Goal: Information Seeking & Learning: Compare options

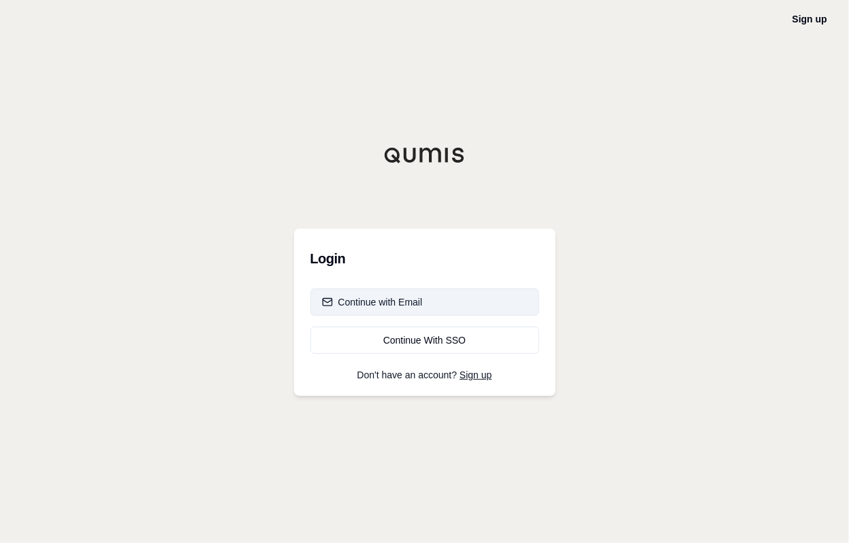
click at [445, 298] on button "Continue with Email" at bounding box center [424, 302] width 229 height 27
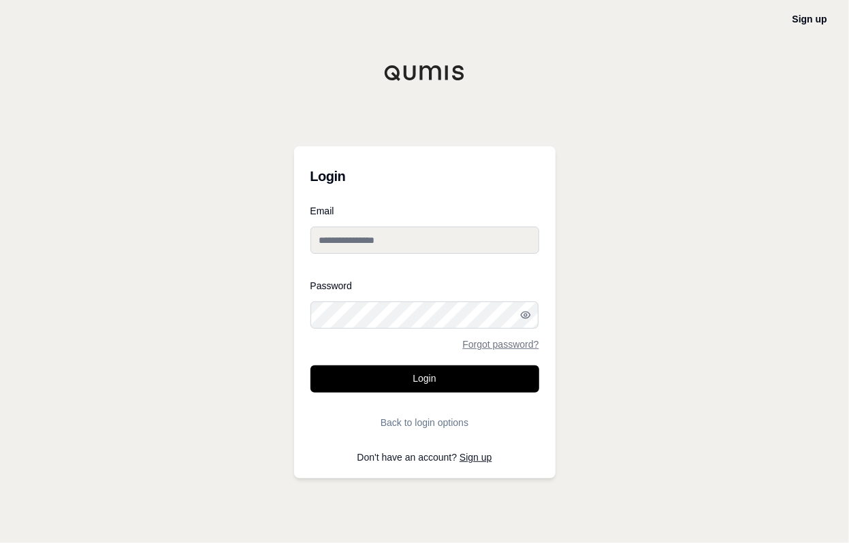
type input "**********"
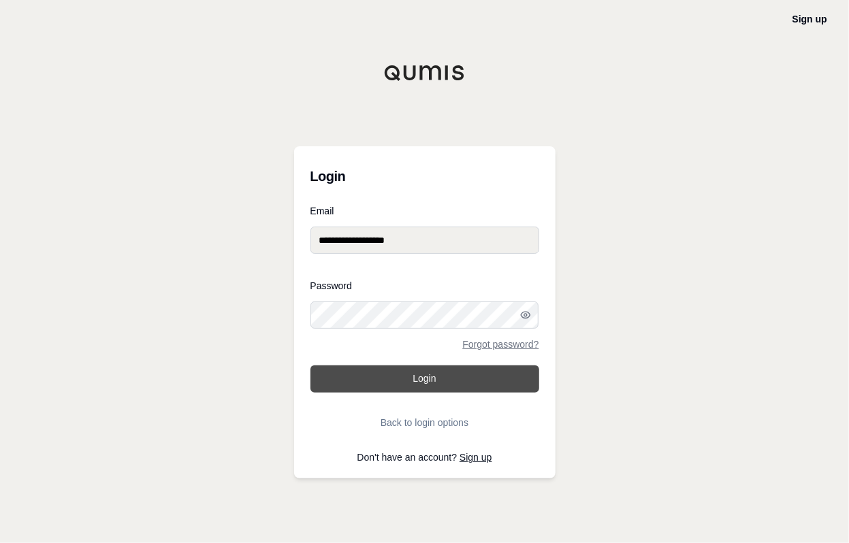
click at [421, 379] on button "Login" at bounding box center [424, 379] width 229 height 27
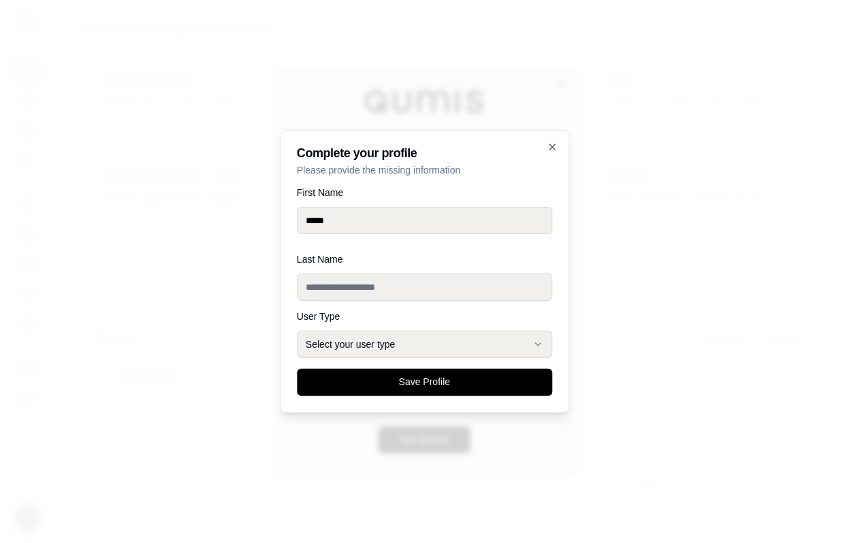
type input "*****"
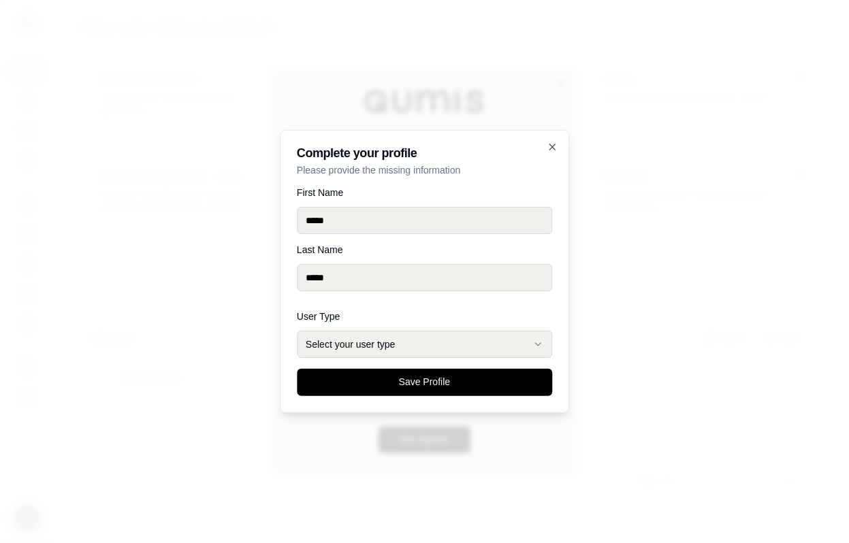
type input "*****"
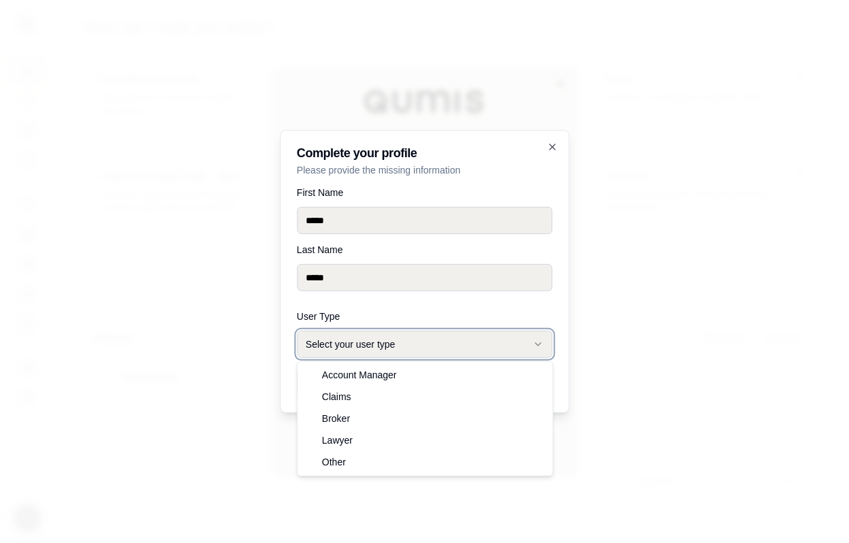
click at [482, 342] on button "Select your user type" at bounding box center [424, 344] width 255 height 27
select select "******"
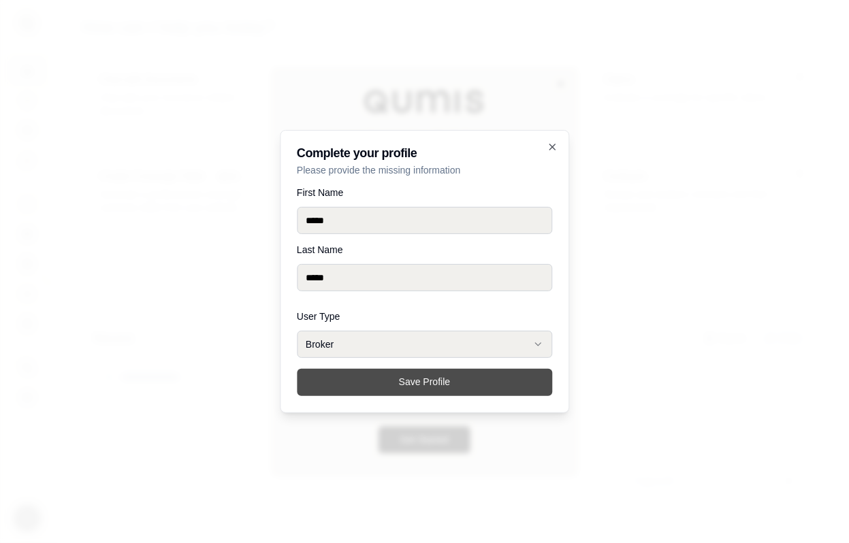
click at [414, 383] on button "Save Profile" at bounding box center [424, 382] width 255 height 27
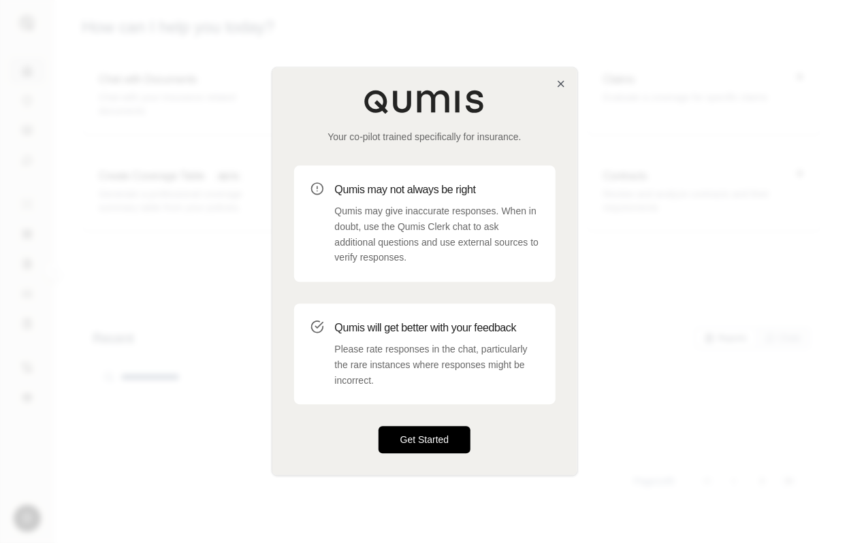
click at [432, 430] on button "Get Started" at bounding box center [425, 440] width 93 height 27
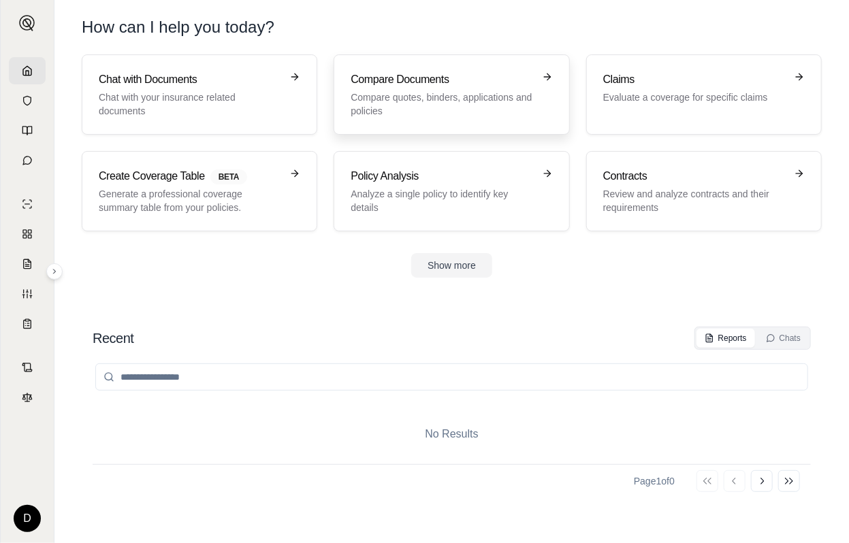
click at [467, 82] on h3 "Compare Documents" at bounding box center [442, 79] width 182 height 16
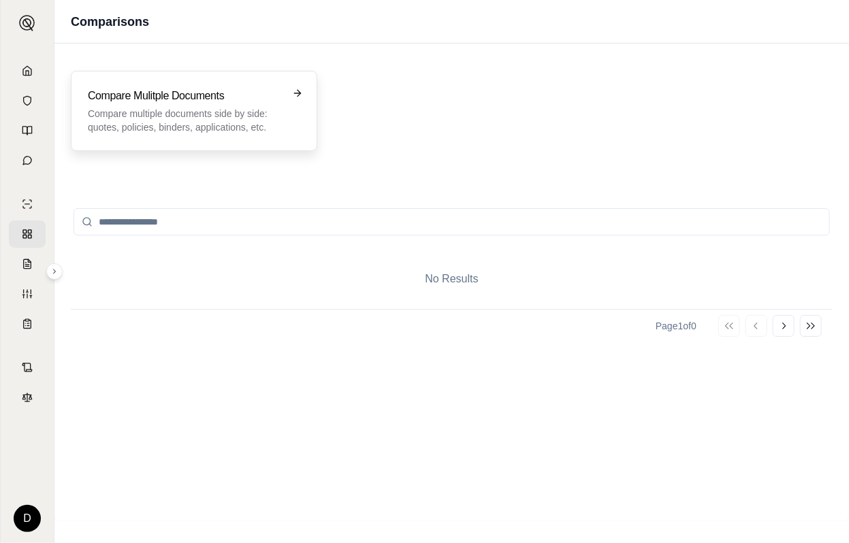
click at [251, 101] on h3 "Compare Mulitple Documents" at bounding box center [184, 96] width 193 height 16
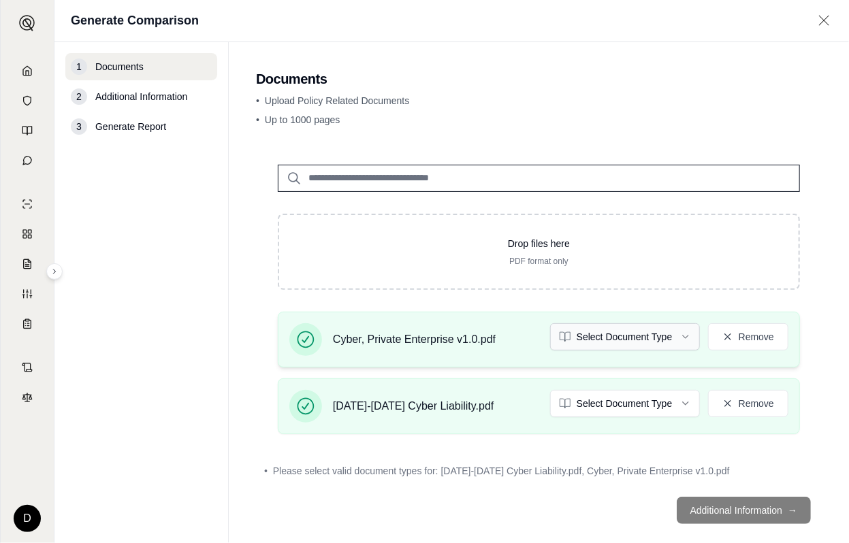
click at [679, 332] on html "D Generate Comparison 1 Documents 2 Additional Information 3 Generate Report Do…" at bounding box center [424, 271] width 849 height 543
click at [668, 400] on html "D Generate Comparison 1 Documents 2 Additional Information 3 Generate Report Do…" at bounding box center [424, 271] width 849 height 543
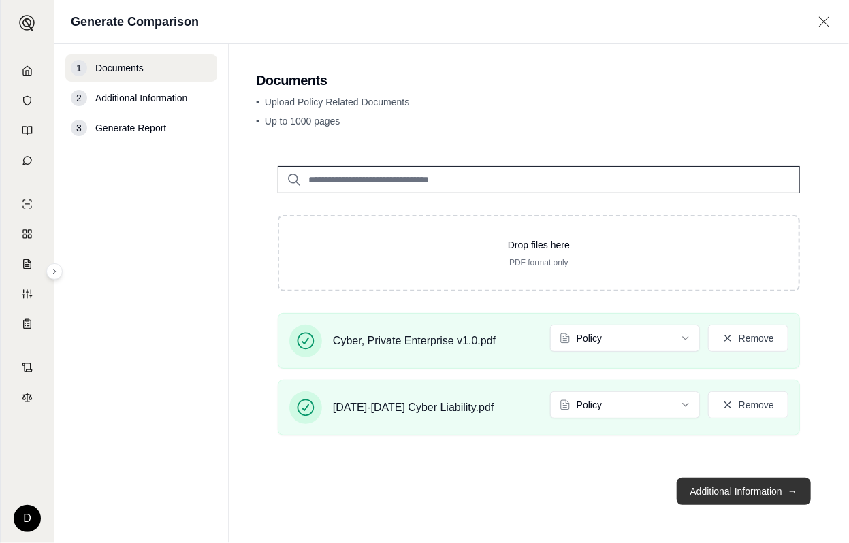
click at [726, 498] on button "Additional Information →" at bounding box center [744, 491] width 134 height 27
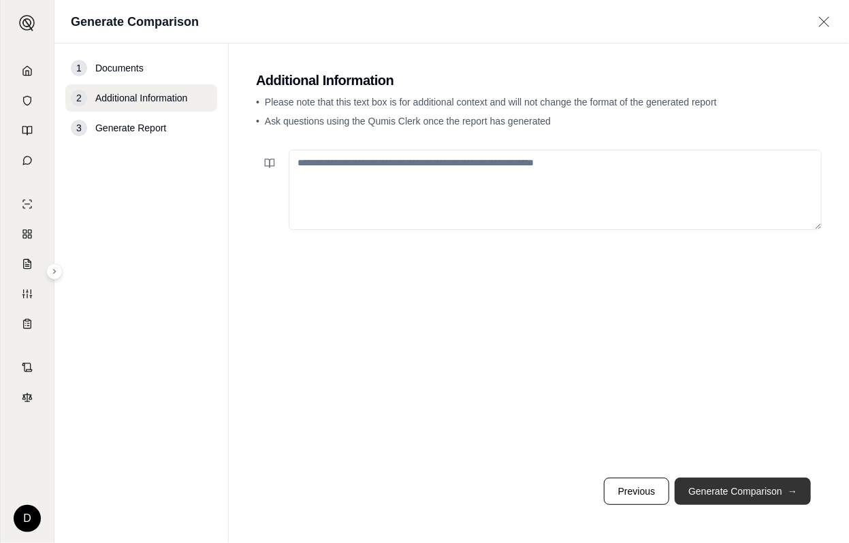
click at [755, 492] on button "Generate Comparison →" at bounding box center [743, 491] width 136 height 27
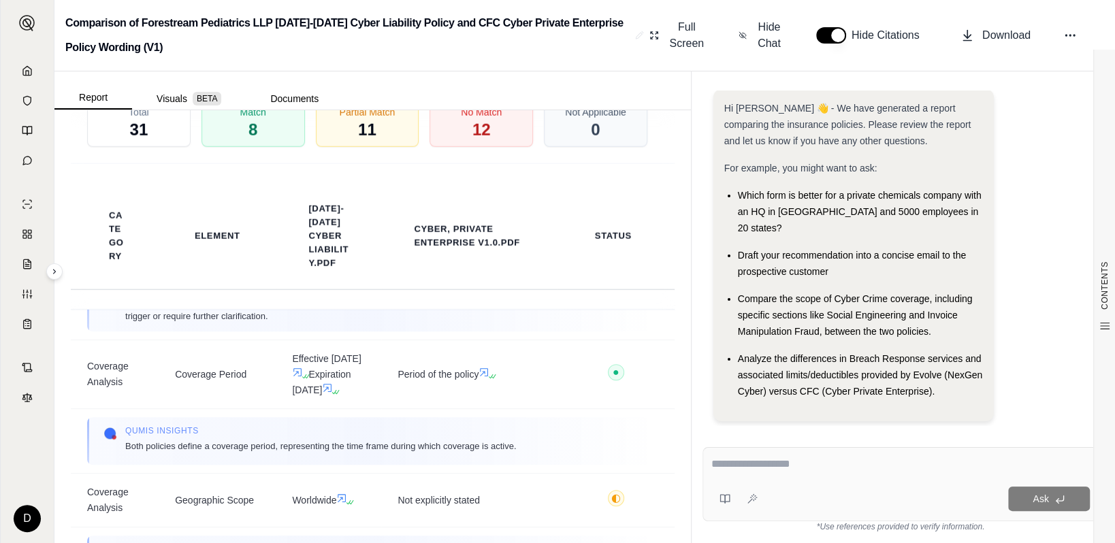
scroll to position [545, 0]
click at [729, 466] on textarea at bounding box center [900, 464] width 379 height 16
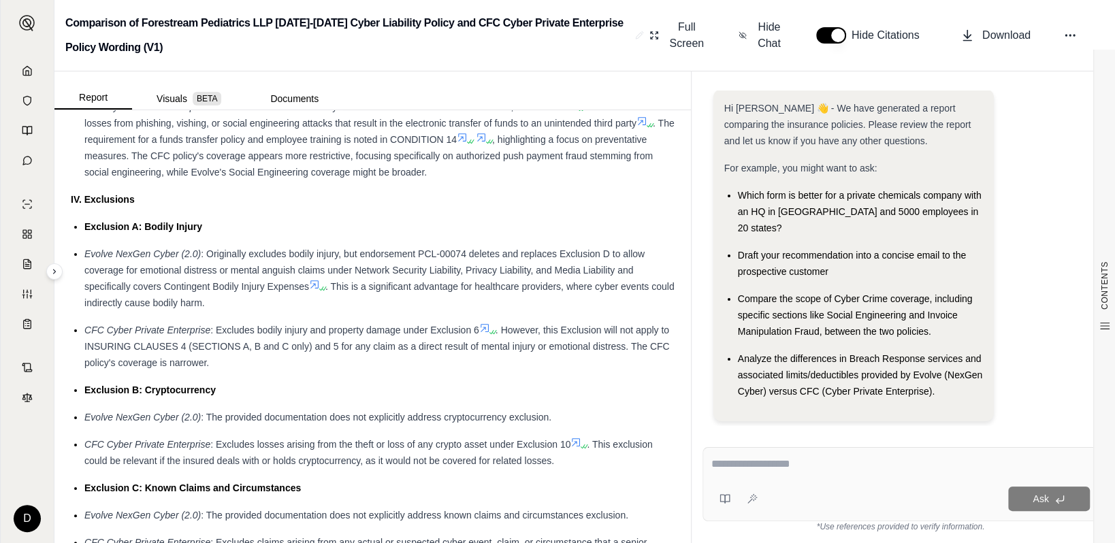
scroll to position [2043, 0]
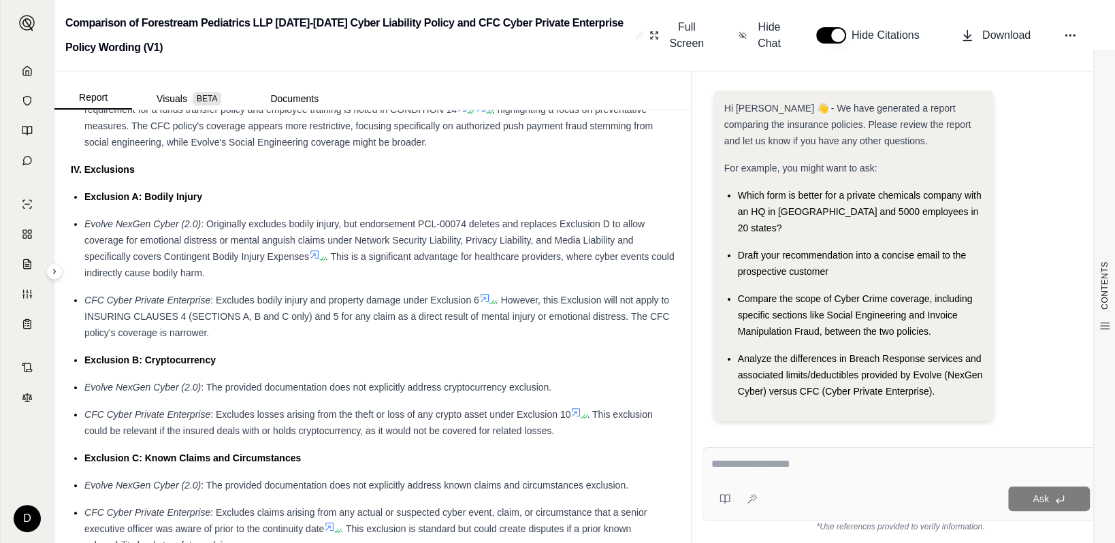
click at [729, 461] on textarea at bounding box center [900, 464] width 379 height 16
type textarea "**********"
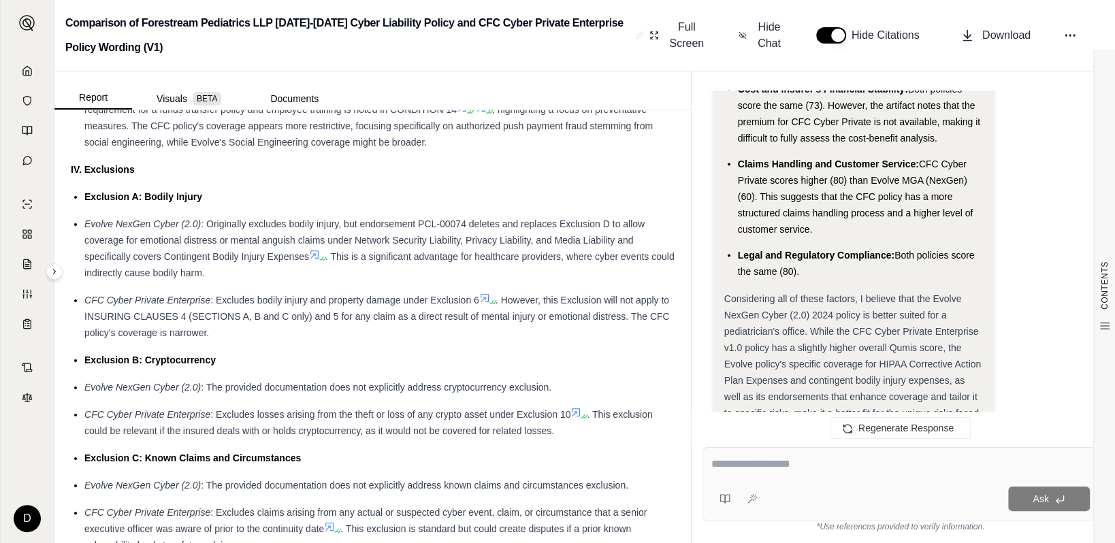
scroll to position [2315, 0]
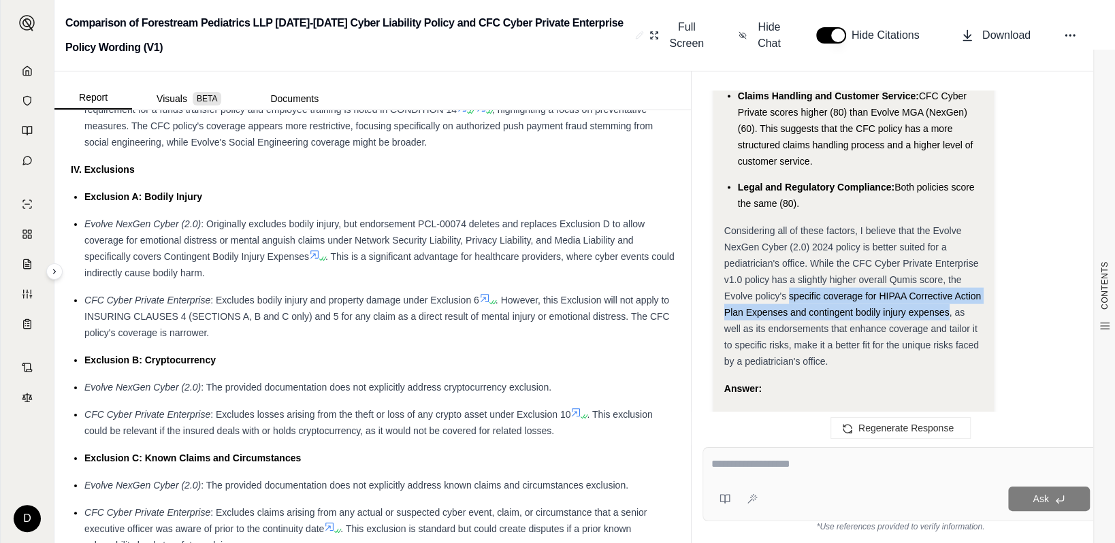
drag, startPoint x: 790, startPoint y: 278, endPoint x: 948, endPoint y: 290, distance: 158.4
click at [848, 290] on span "Considering all of these factors, I believe that the Evolve NexGen Cyber (2.0) …" at bounding box center [852, 296] width 257 height 142
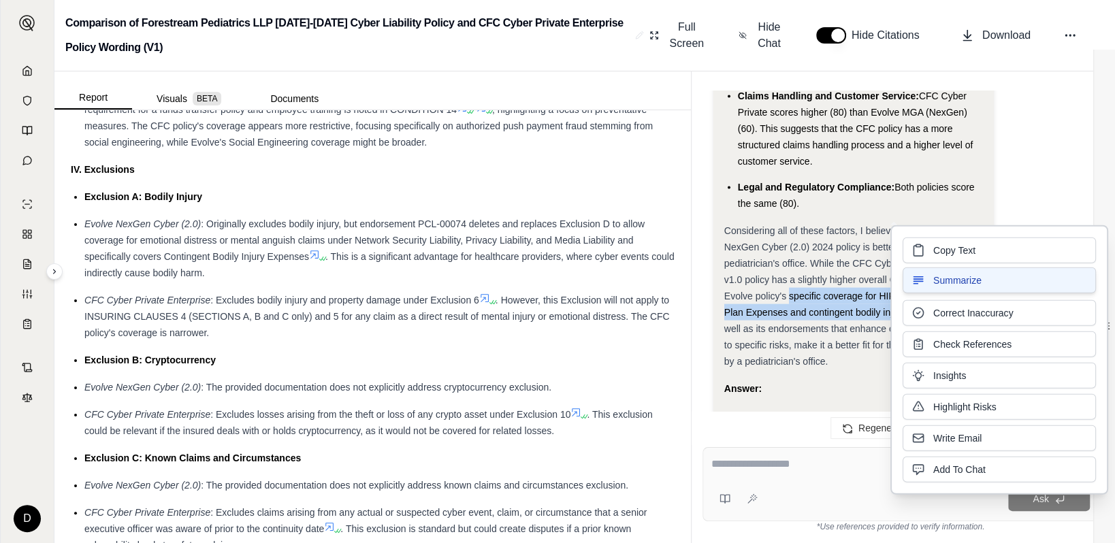
copy span "specific coverage for HIPAA Corrective Action Plan Expenses and contingent bodi…"
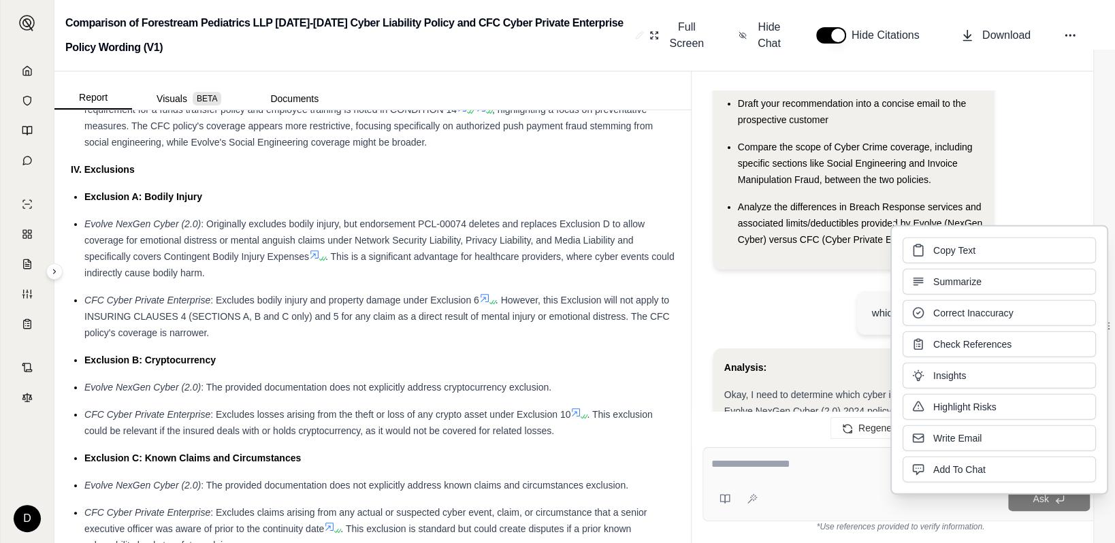
scroll to position [0, 0]
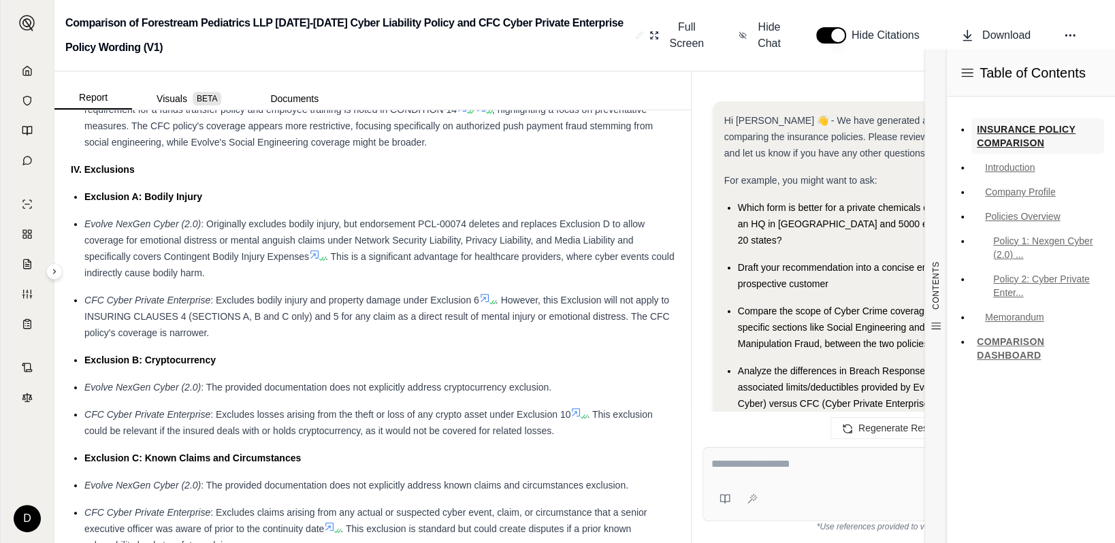
click at [848, 138] on link "INSURANCE POLICY COMPARISON" at bounding box center [1038, 135] width 133 height 35
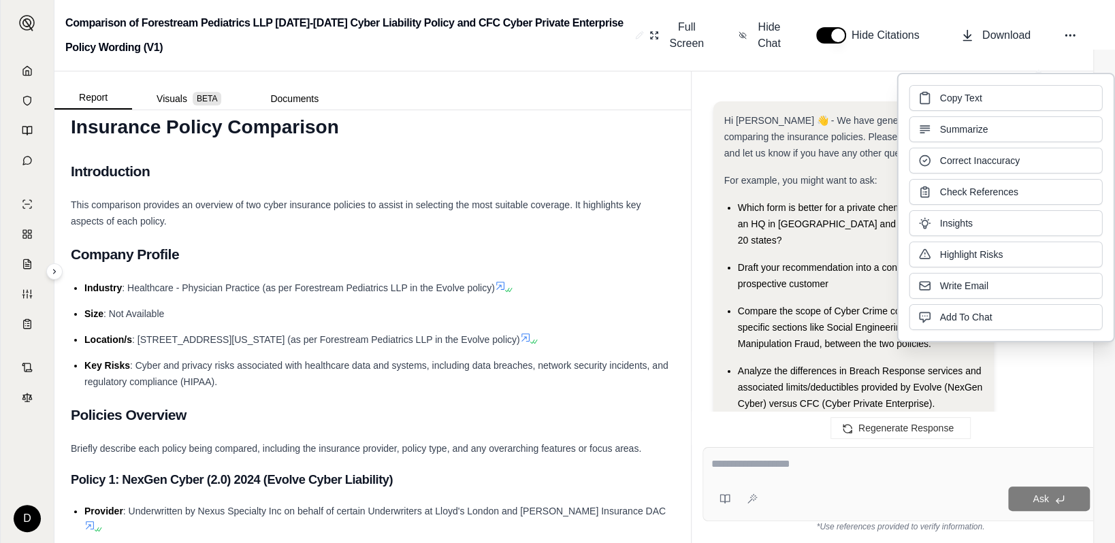
scroll to position [27, 0]
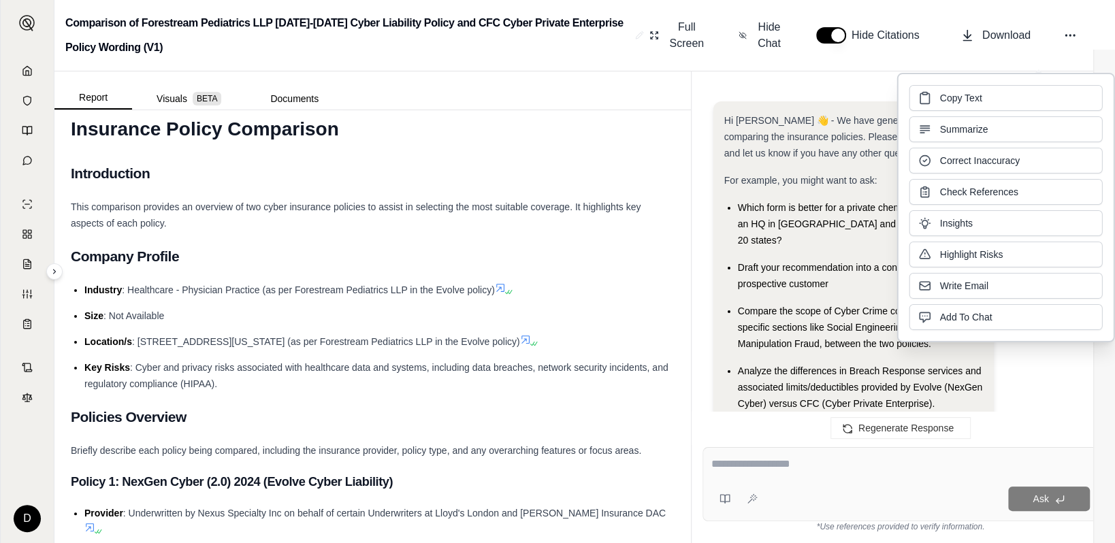
click at [786, 113] on div "Hi [PERSON_NAME] 👋 - We have generated a report comparing the insurance policie…" at bounding box center [853, 136] width 259 height 49
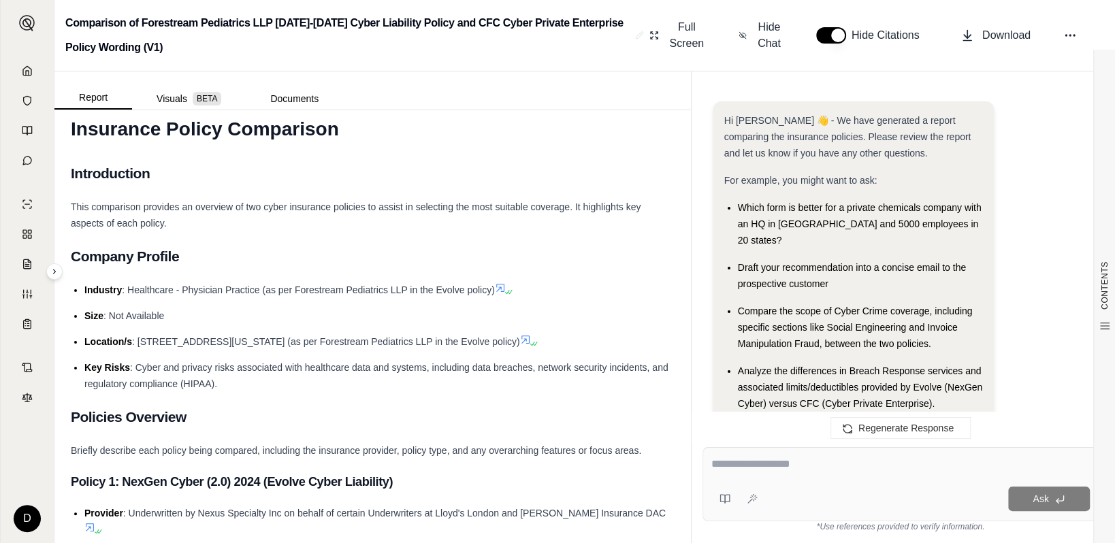
click at [736, 464] on textarea at bounding box center [900, 464] width 379 height 16
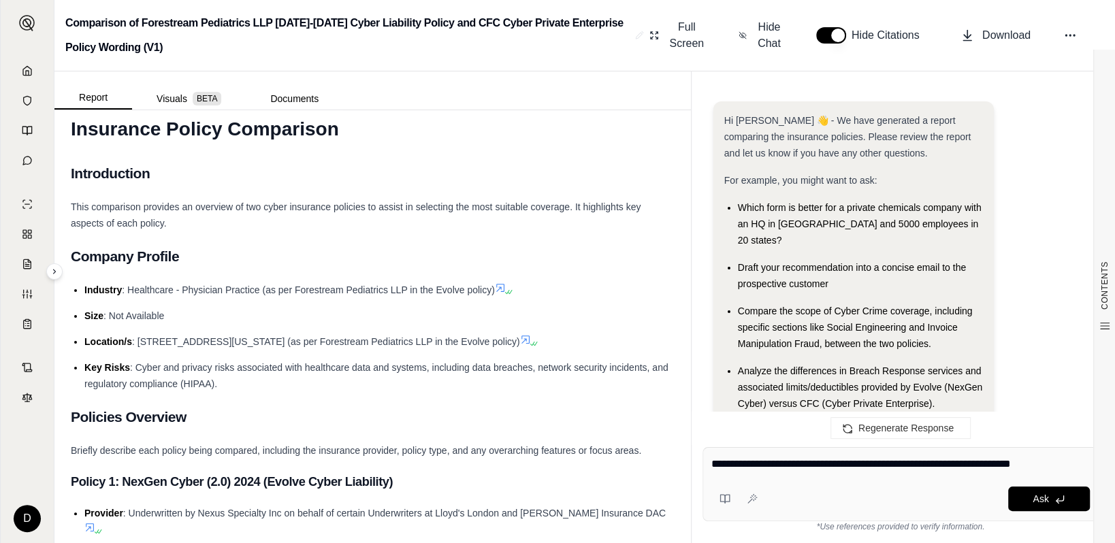
type textarea "**********"
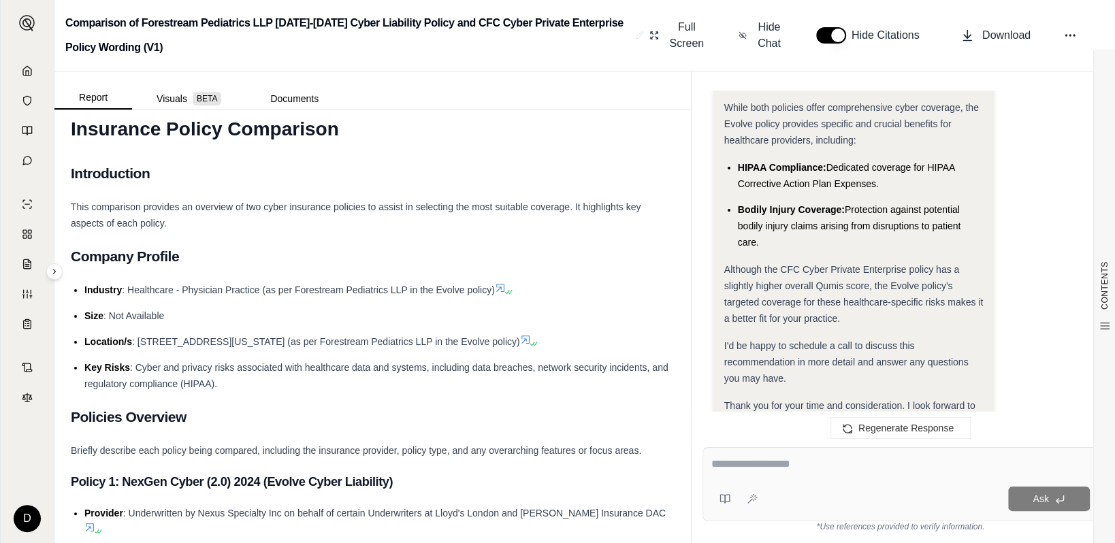
scroll to position [3929, 0]
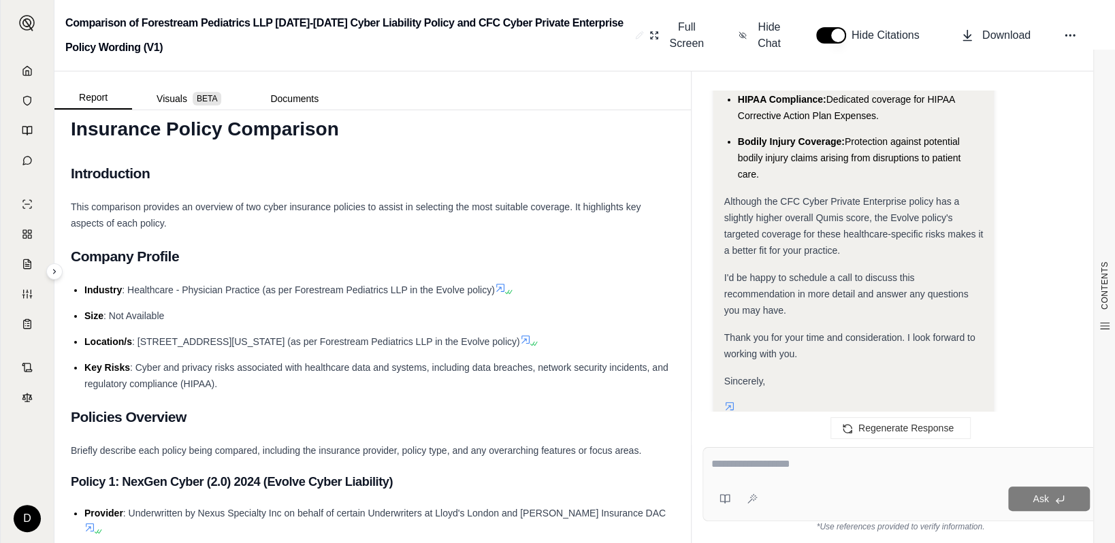
click at [738, 462] on textarea at bounding box center [900, 464] width 379 height 16
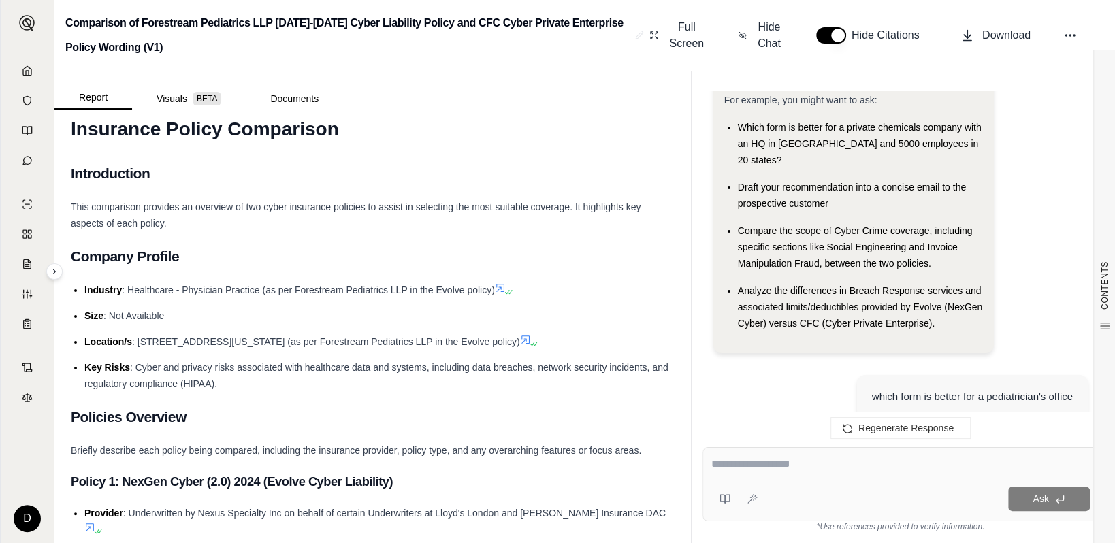
scroll to position [0, 0]
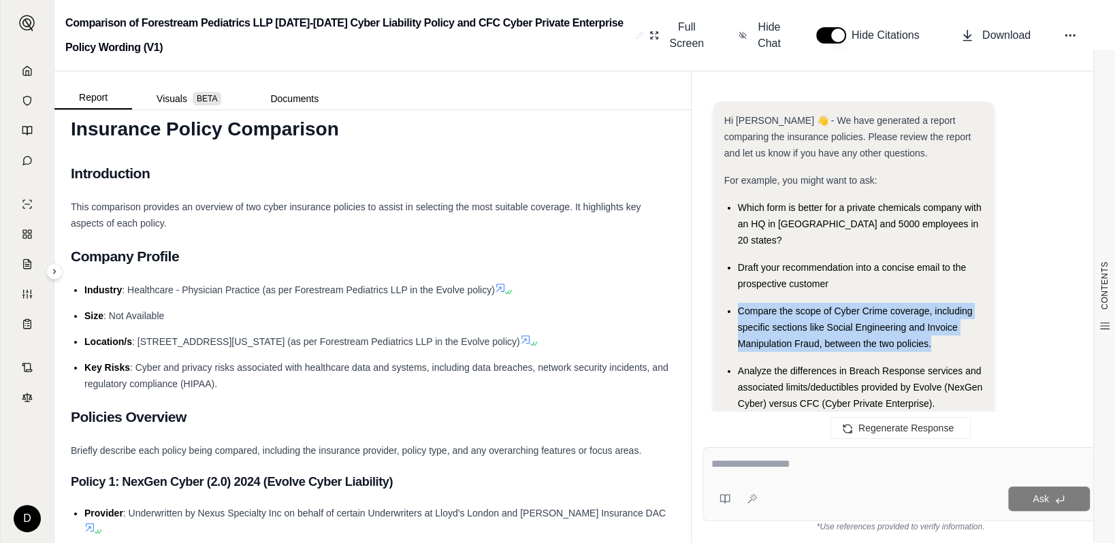
drag, startPoint x: 739, startPoint y: 295, endPoint x: 932, endPoint y: 325, distance: 195.0
click at [848, 325] on div "Compare the scope of Cyber Crime coverage, including specific sections like Soc…" at bounding box center [861, 327] width 246 height 49
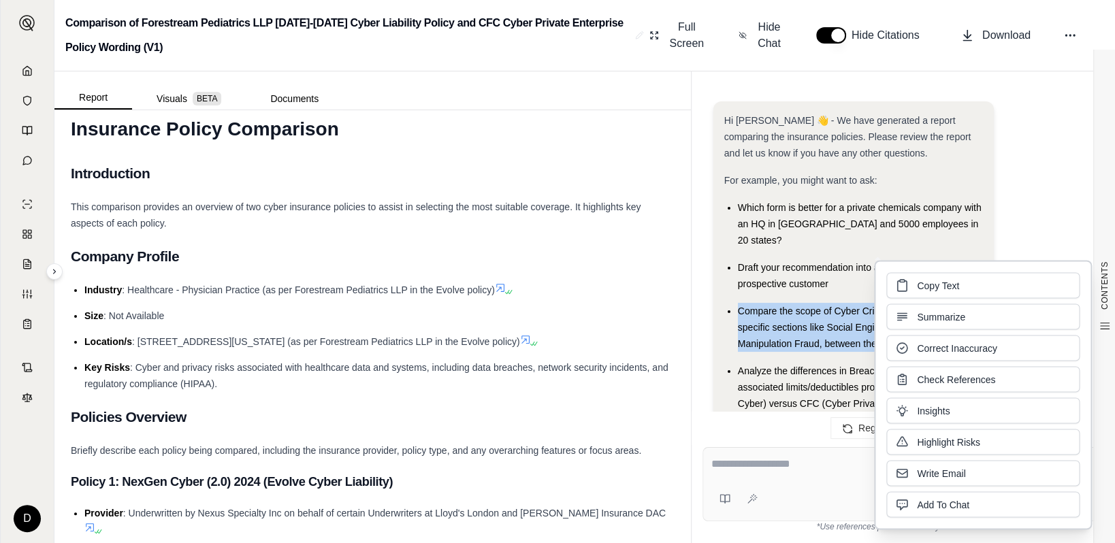
copy span "Compare the scope of Cyber Crime coverage, including specific sections like Soc…"
click at [742, 469] on textarea at bounding box center [900, 464] width 379 height 16
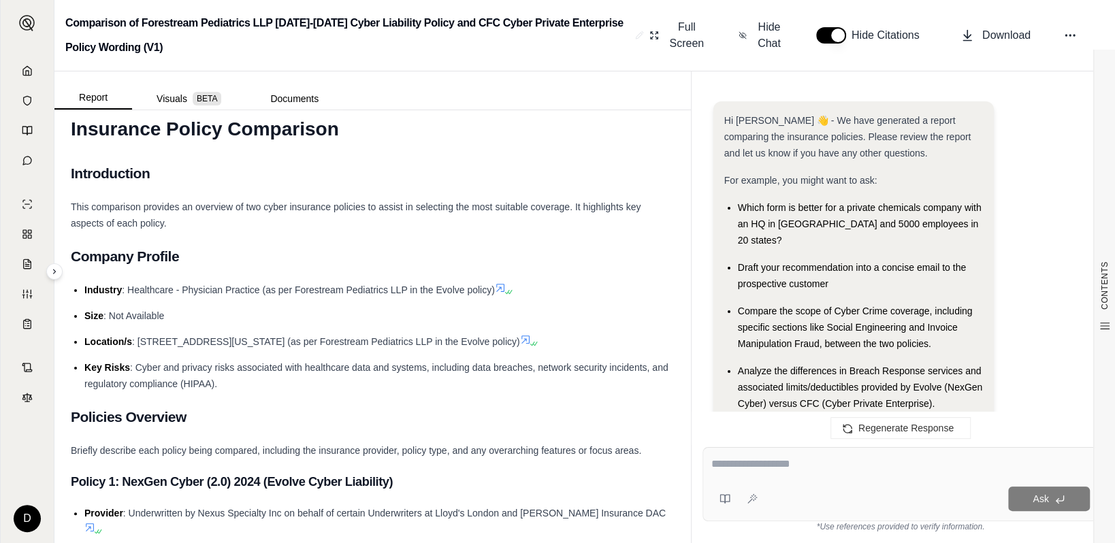
paste textarea "**********"
type textarea "**********"
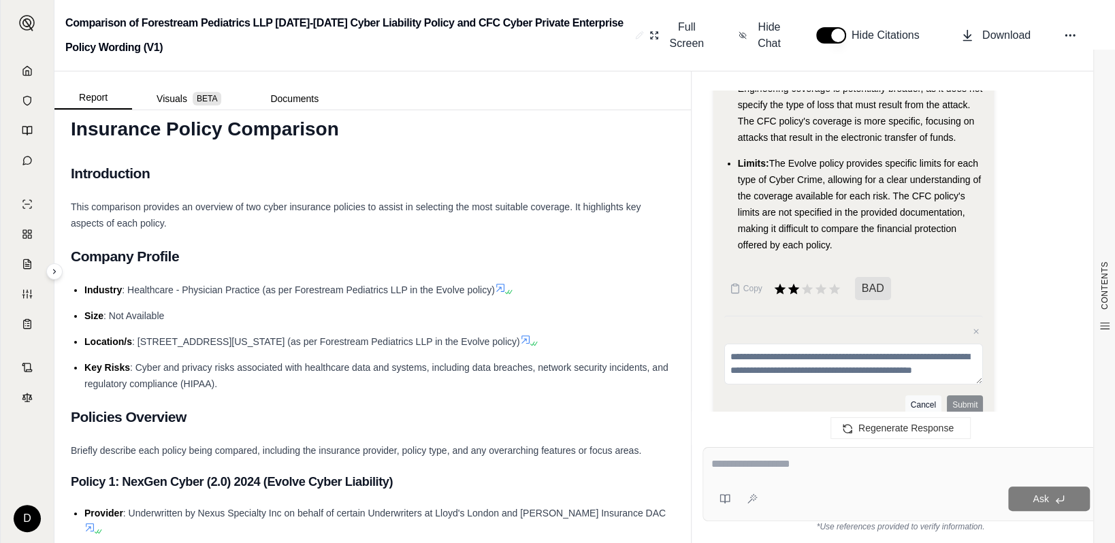
click at [848, 396] on button "Cancel" at bounding box center [924, 405] width 36 height 19
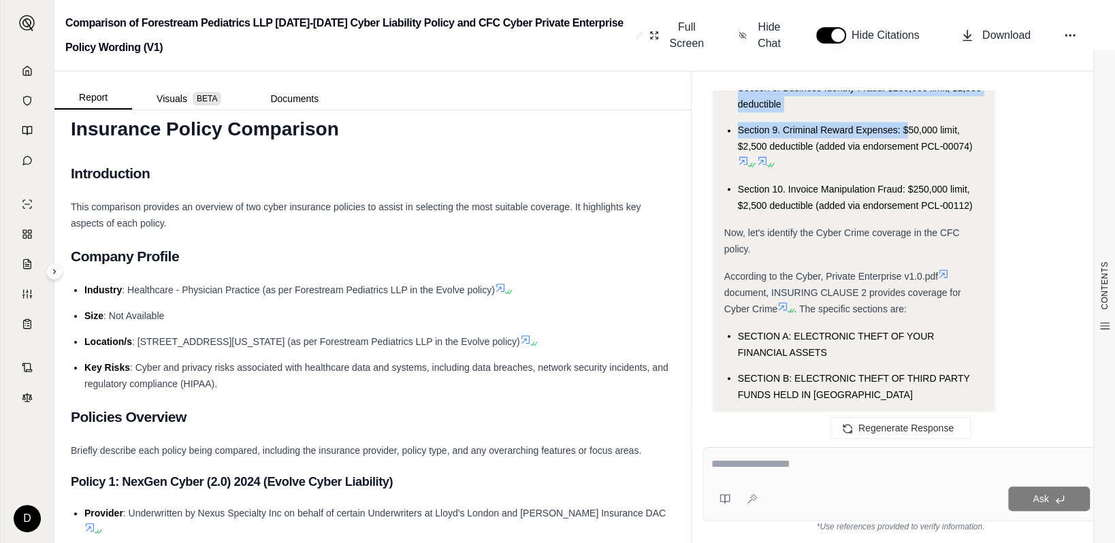
scroll to position [5857, 0]
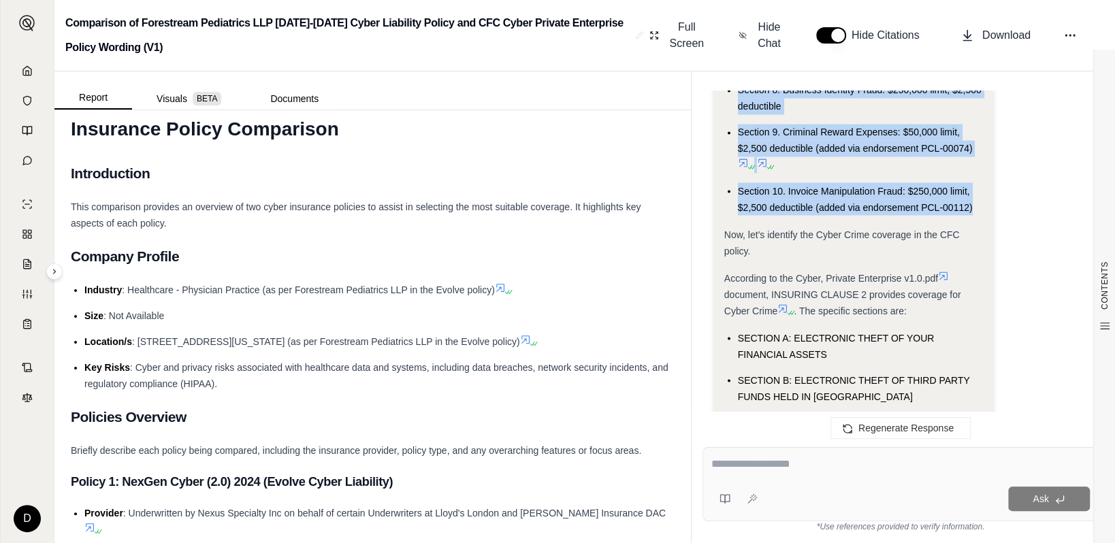
drag, startPoint x: 724, startPoint y: 201, endPoint x: 978, endPoint y: 191, distance: 253.5
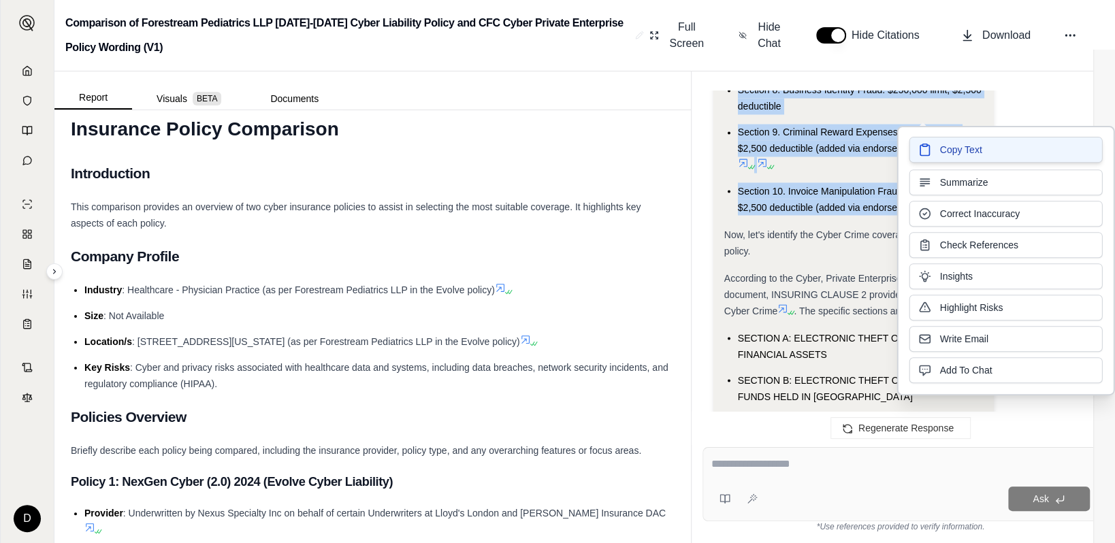
drag, startPoint x: 978, startPoint y: 191, endPoint x: 947, endPoint y: 146, distance: 53.8
click at [848, 146] on span "Copy Text" at bounding box center [961, 150] width 42 height 14
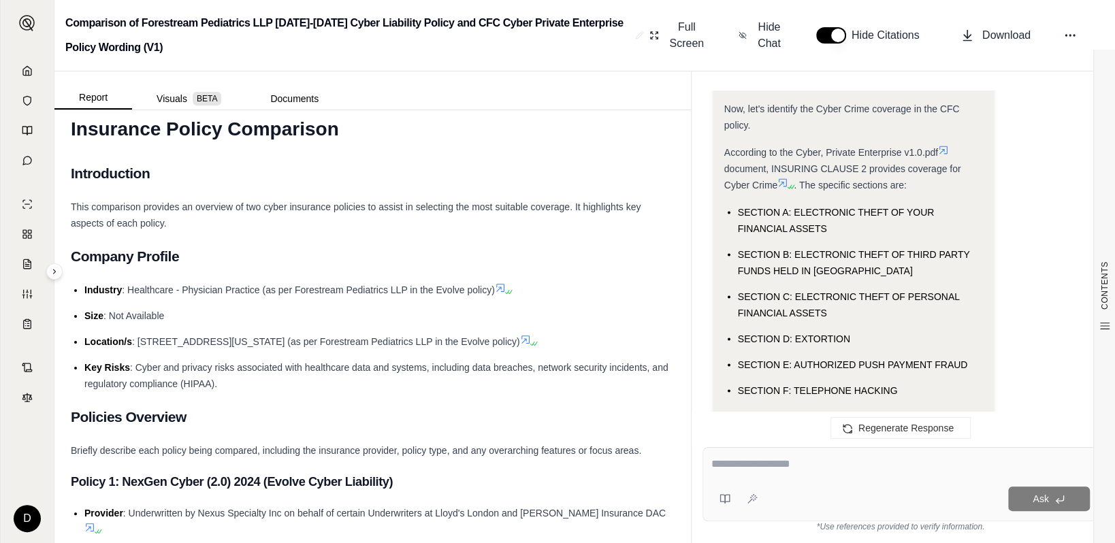
scroll to position [5994, 0]
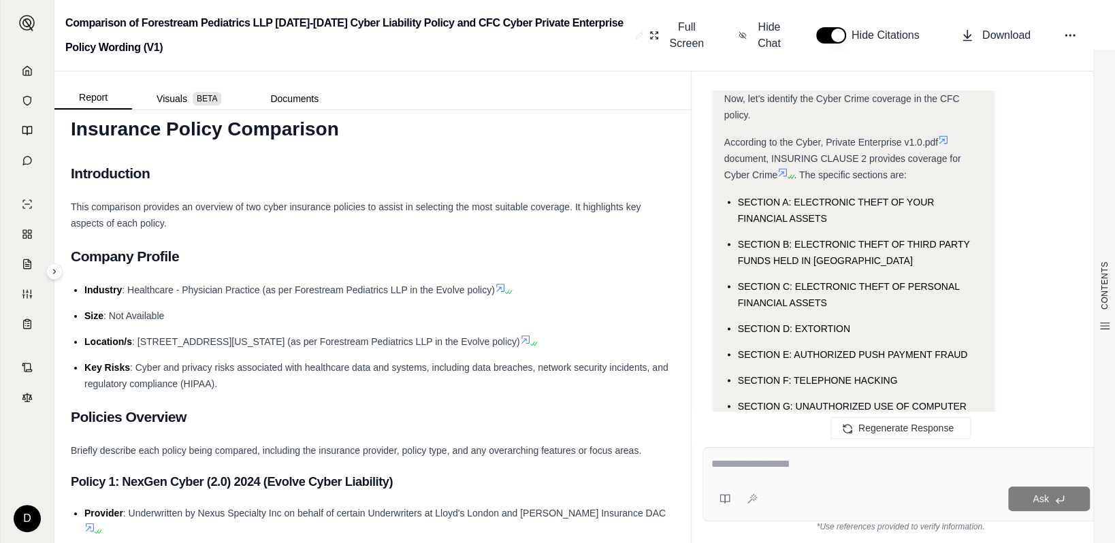
click at [801, 169] on span ". The specific sections are:" at bounding box center [850, 174] width 112 height 11
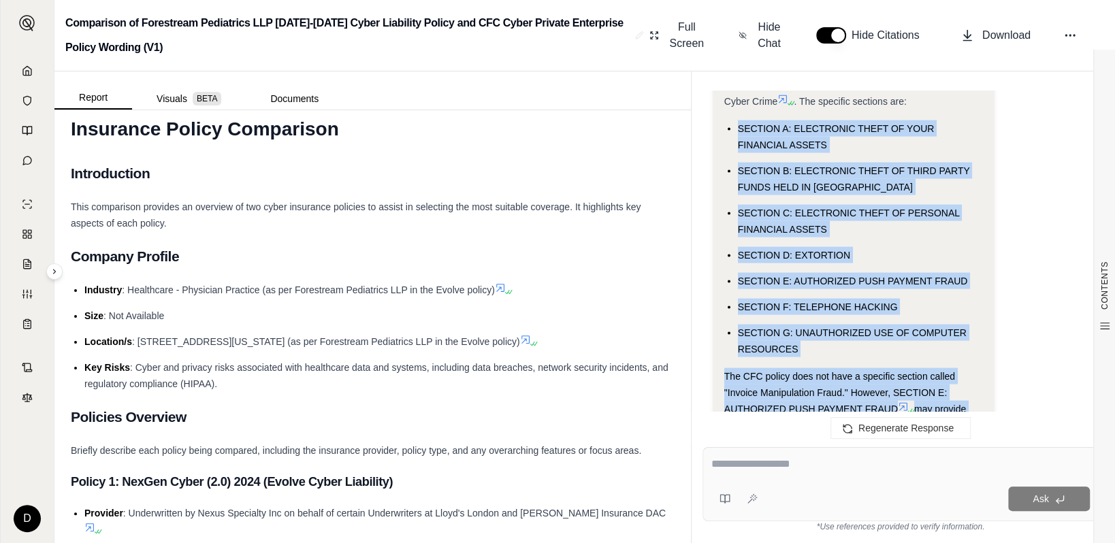
scroll to position [6079, 0]
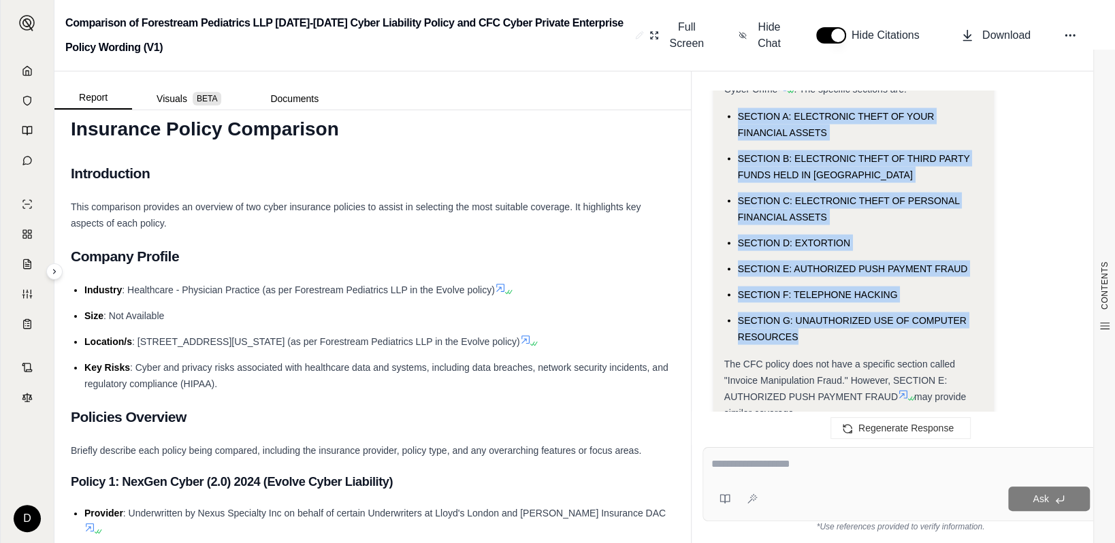
drag, startPoint x: 729, startPoint y: 174, endPoint x: 819, endPoint y: 319, distance: 170.6
click at [819, 319] on ul "SECTION A: ELECTRONIC THEFT OF YOUR FINANCIAL ASSETS SECTION B: ELECTRONIC THEF…" at bounding box center [853, 226] width 259 height 237
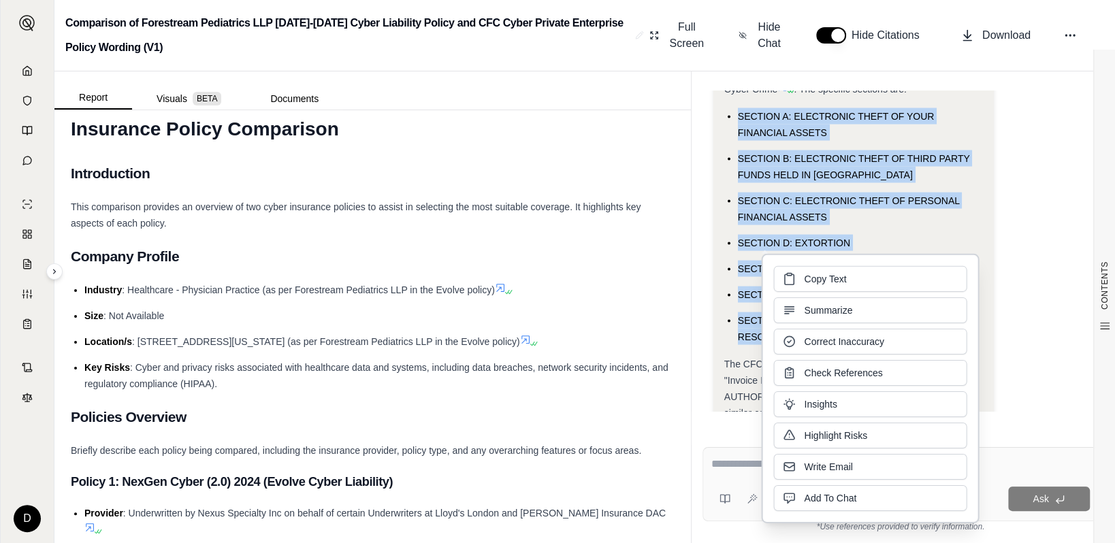
copy ul "SECTION A: ELECTRONIC THEFT OF YOUR FINANCIAL ASSETS SECTION B: ELECTRONIC THEF…"
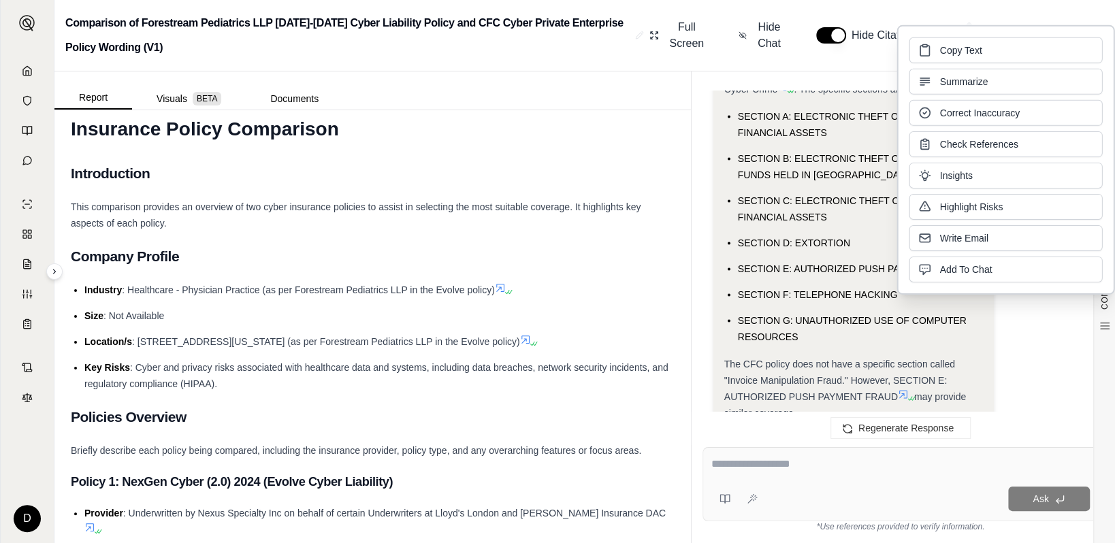
click at [790, 454] on div "Ask" at bounding box center [901, 484] width 396 height 74
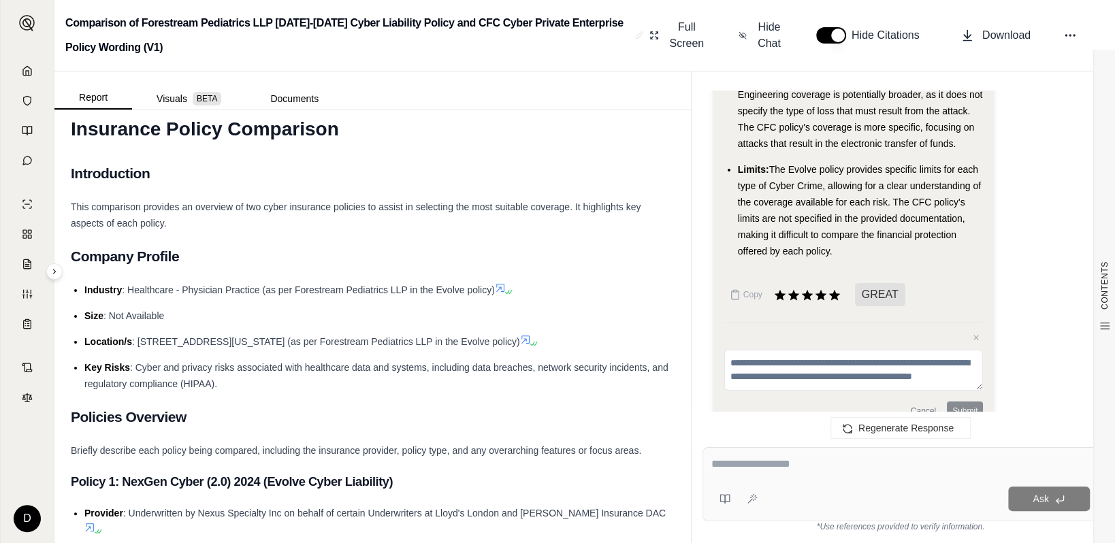
scroll to position [7991, 0]
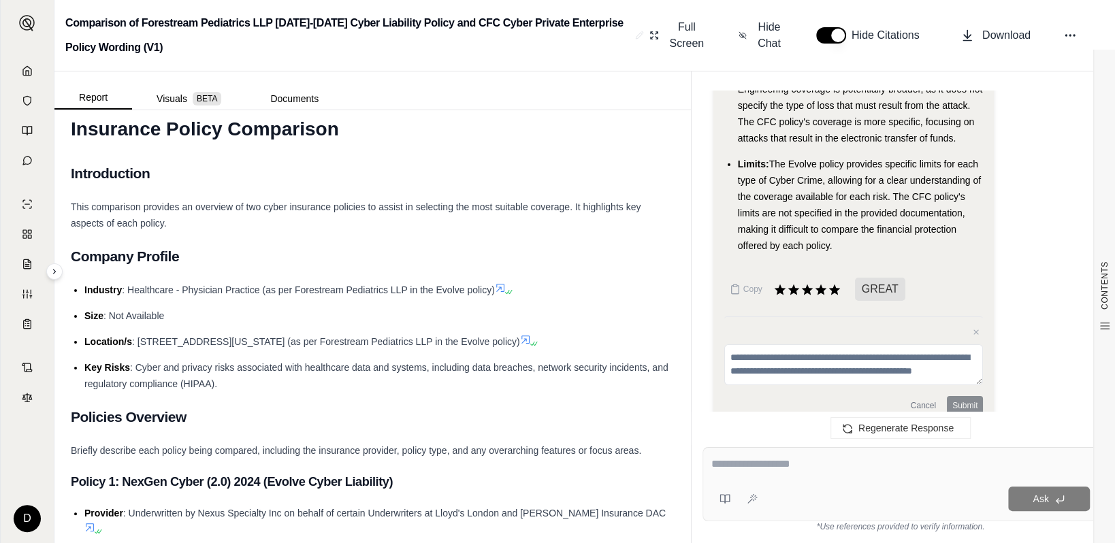
click at [787, 477] on div at bounding box center [900, 466] width 379 height 21
click at [848, 396] on button "Cancel" at bounding box center [924, 405] width 36 height 19
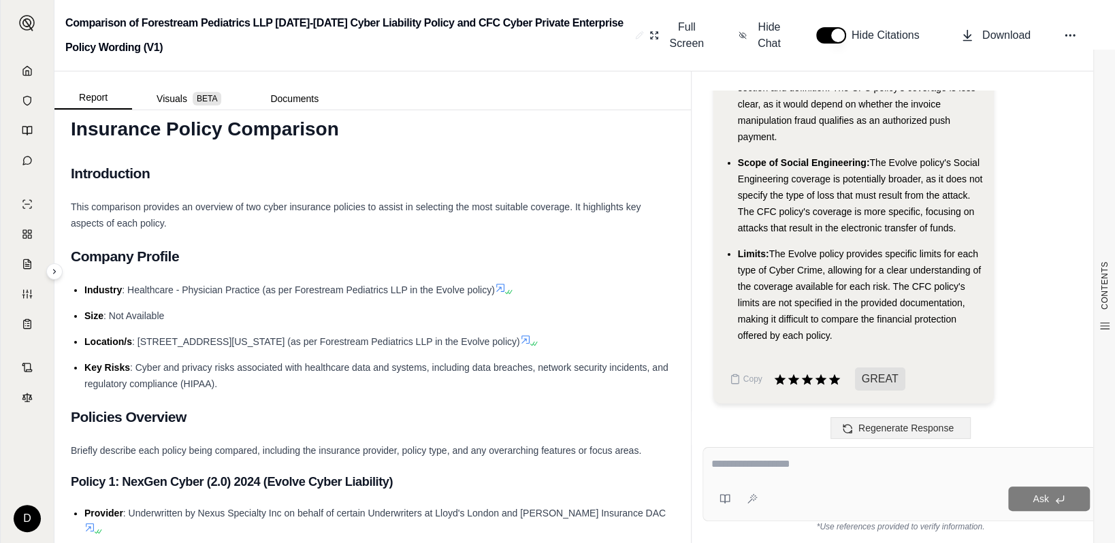
scroll to position [7879, 0]
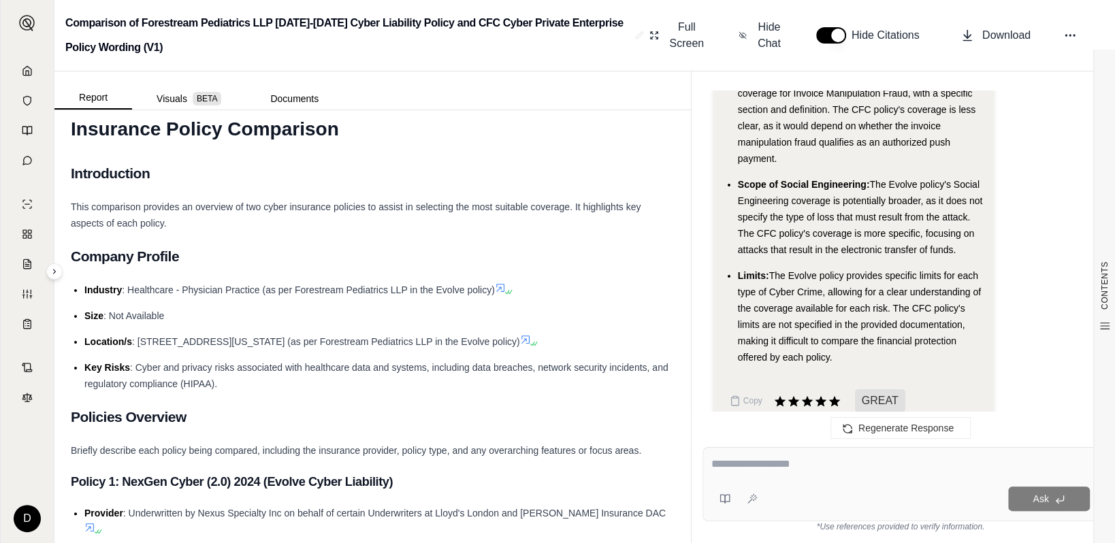
click at [749, 466] on textarea at bounding box center [900, 464] width 379 height 16
type textarea "**********"
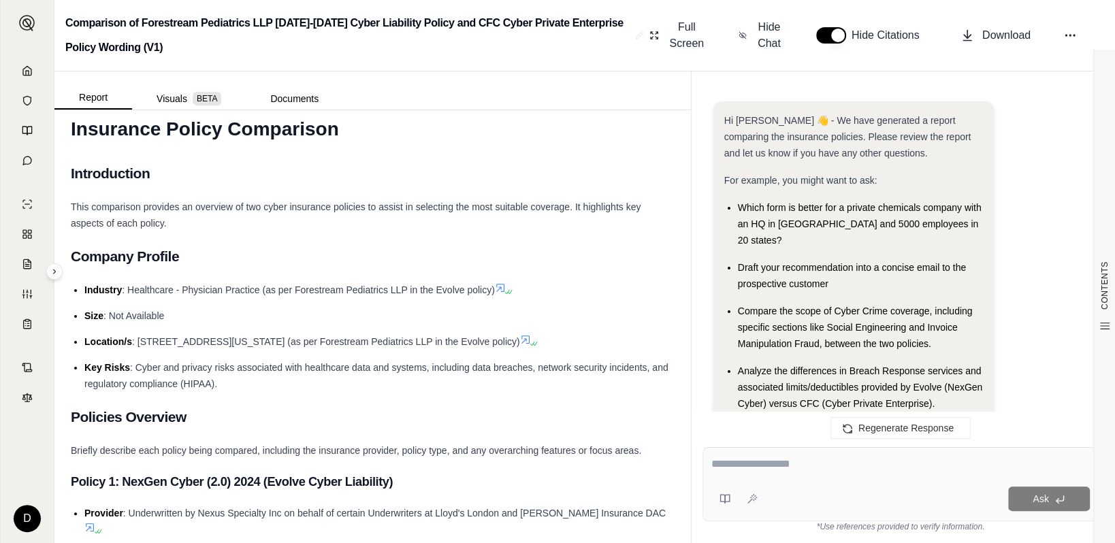
scroll to position [8857, 0]
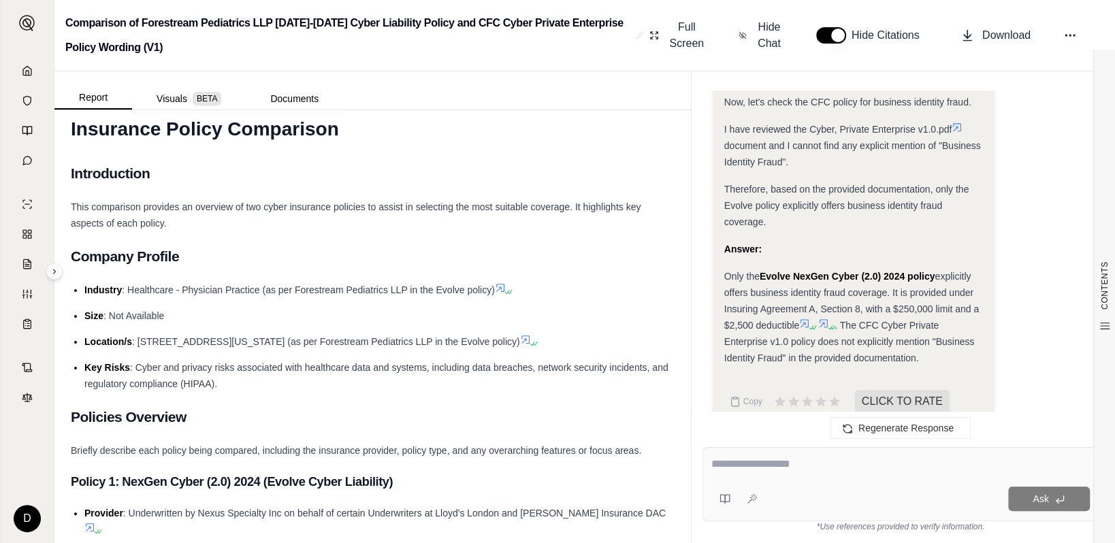
click at [729, 462] on textarea at bounding box center [900, 464] width 379 height 16
click at [775, 464] on textarea at bounding box center [900, 464] width 379 height 16
type textarea "**********"
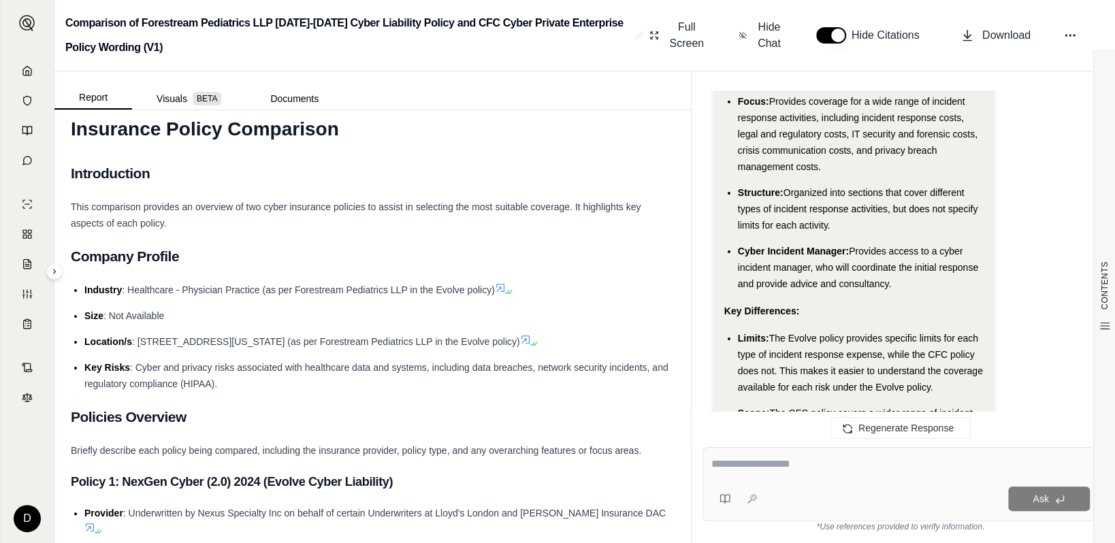
scroll to position [11338, 0]
